Goal: Task Accomplishment & Management: Use online tool/utility

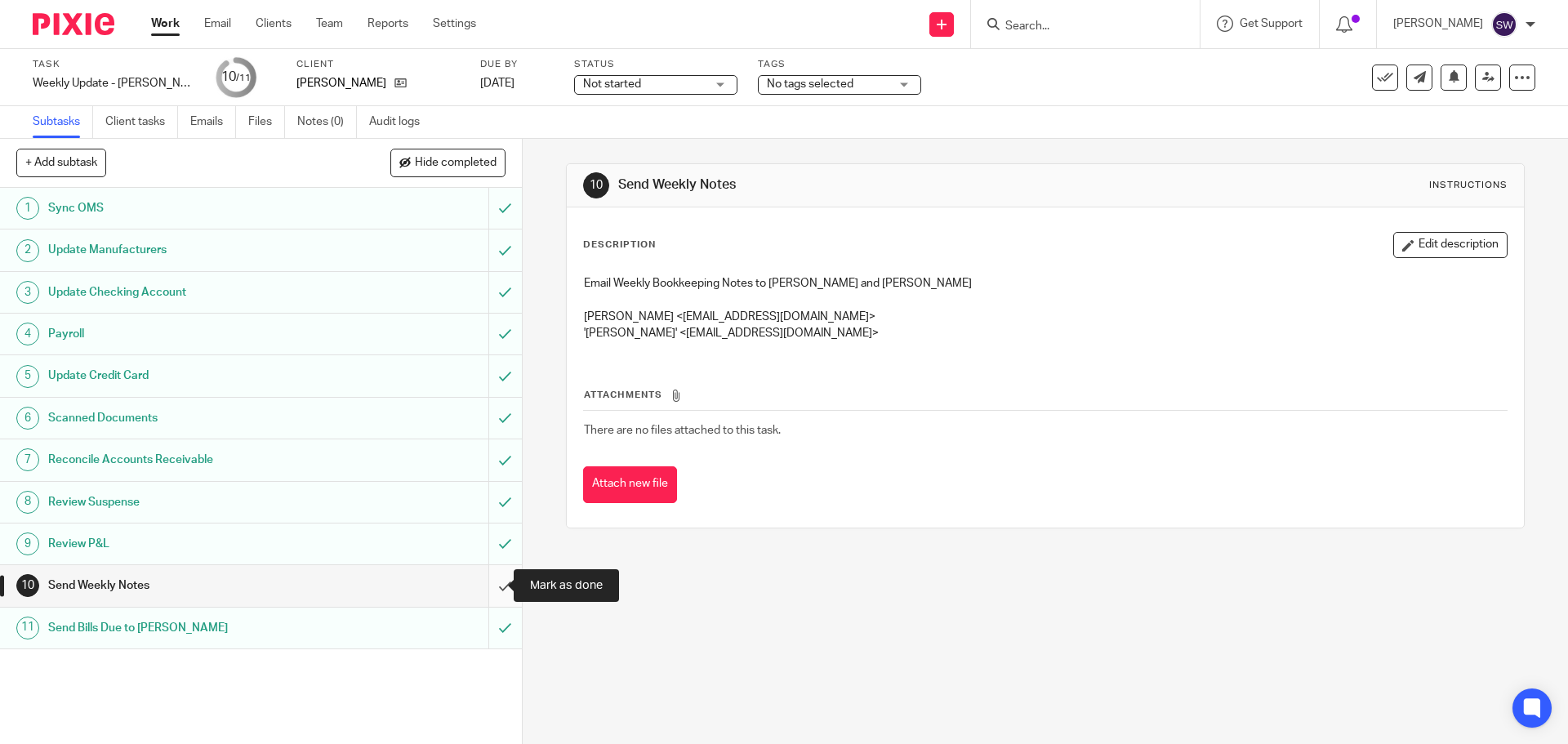
click at [481, 578] on input "submit" at bounding box center [260, 586] width 522 height 41
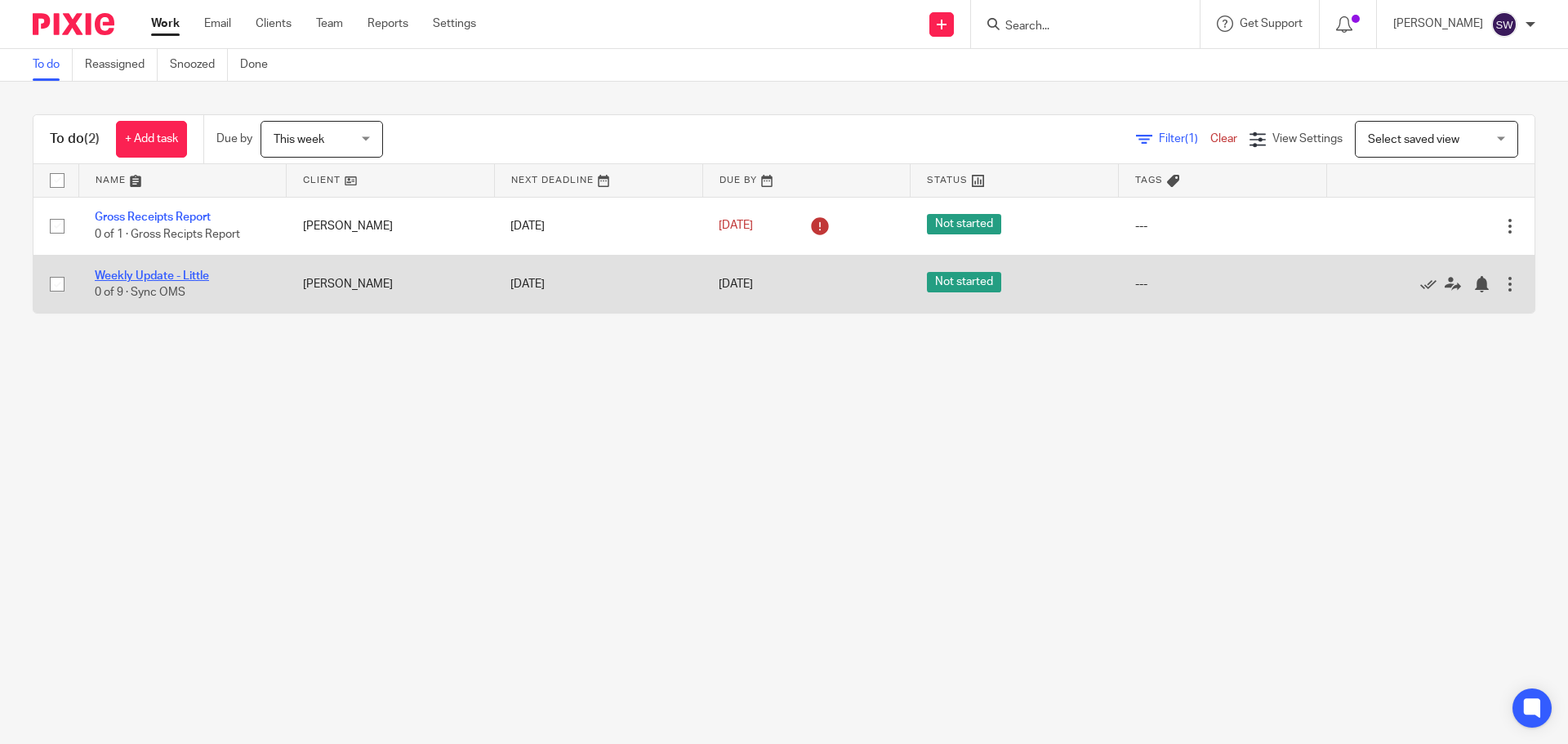
click at [192, 278] on link "Weekly Update - Little" at bounding box center [152, 276] width 114 height 11
